Goal: Information Seeking & Learning: Understand process/instructions

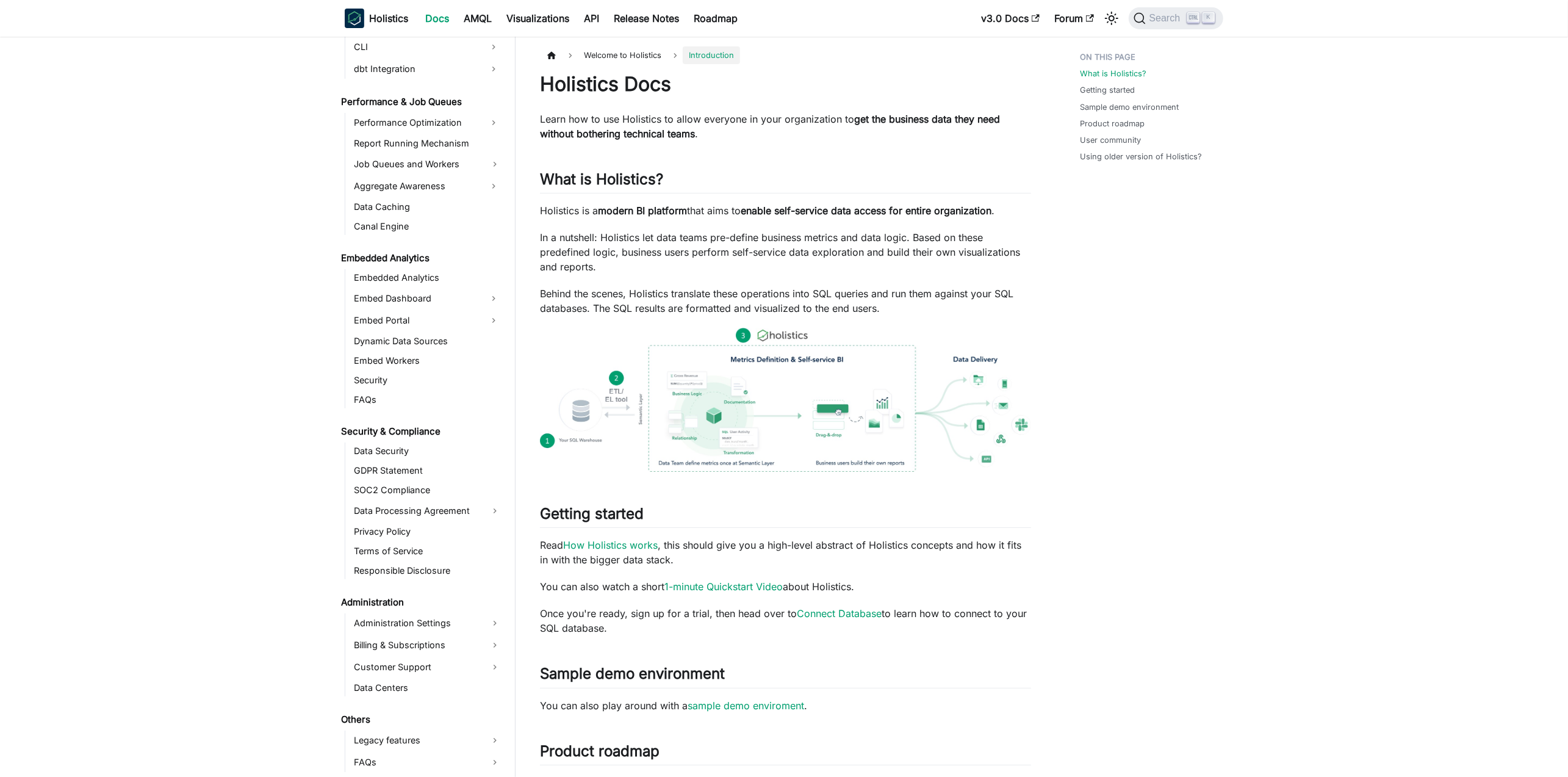
scroll to position [1022, 0]
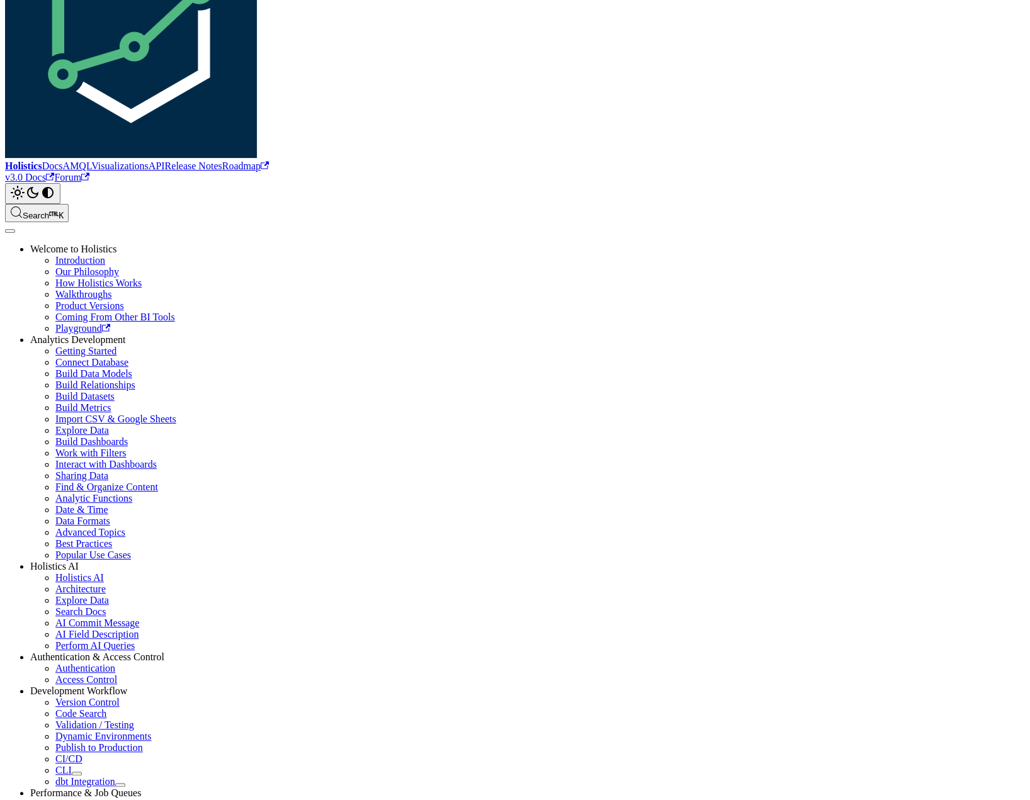
scroll to position [210, 0]
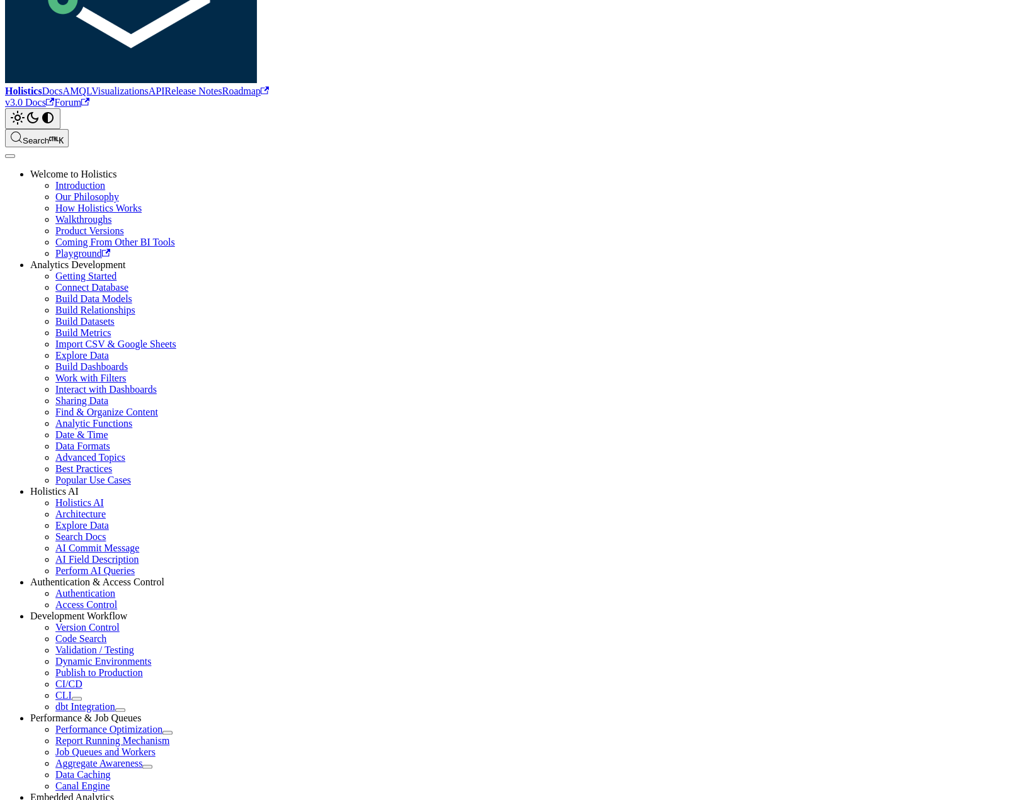
drag, startPoint x: 274, startPoint y: 440, endPoint x: 311, endPoint y: 487, distance: 59.7
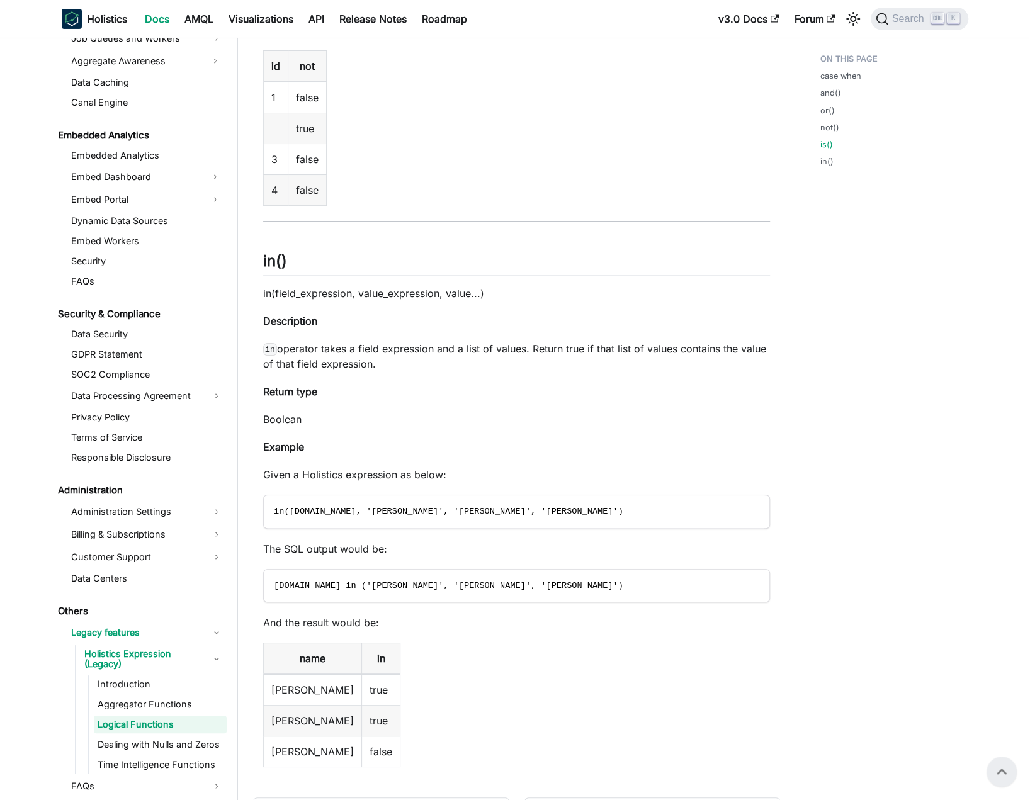
scroll to position [2904, 0]
